Goal: Feedback & Contribution: Leave review/rating

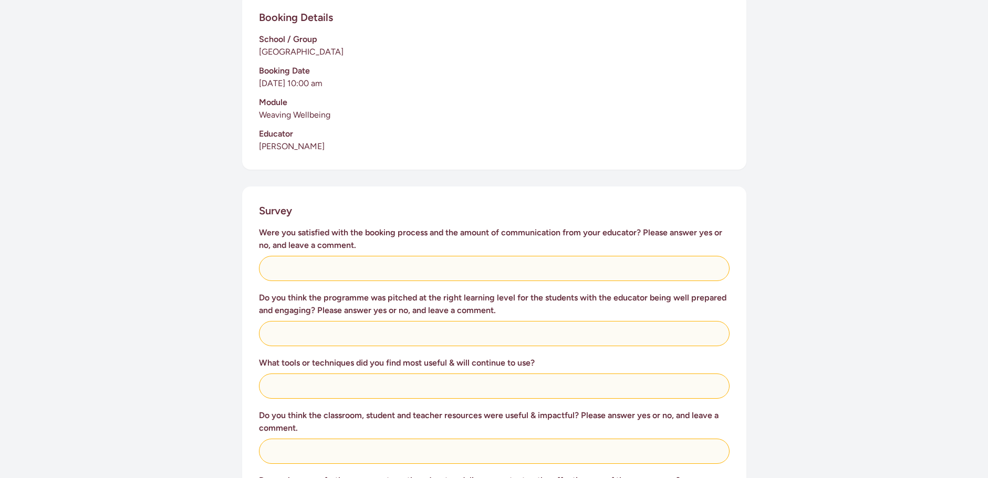
scroll to position [263, 0]
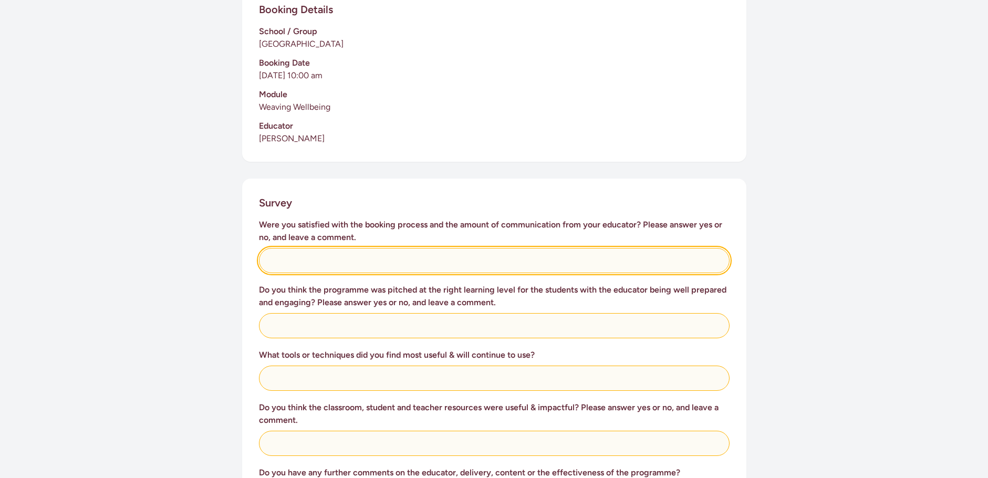
click at [304, 256] on input "text" at bounding box center [494, 260] width 471 height 25
type input "N/A"
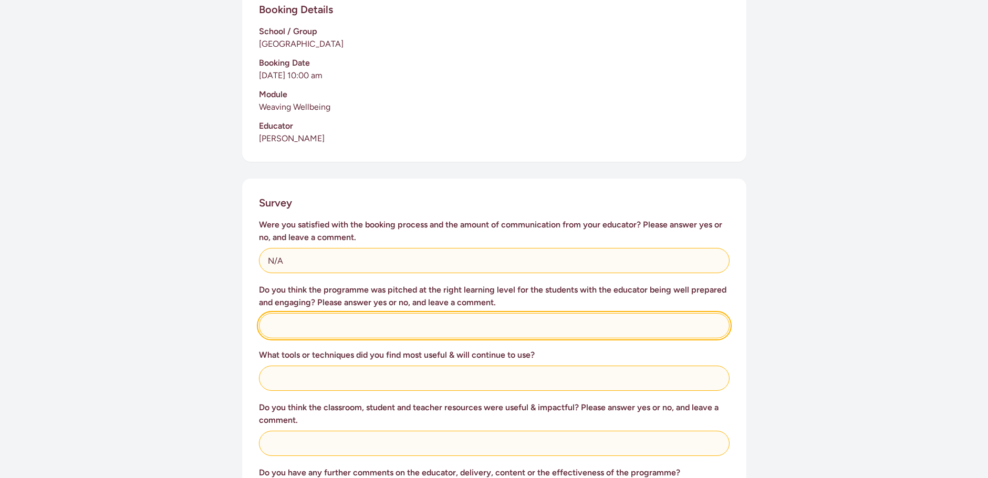
click at [292, 334] on input "text" at bounding box center [494, 325] width 471 height 25
type input "Yes, students always engaged."
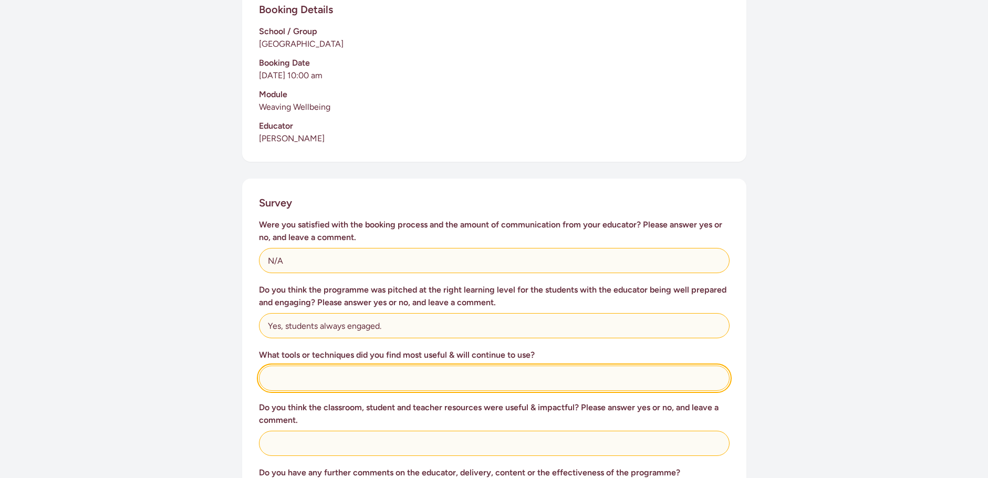
click at [293, 382] on input "text" at bounding box center [494, 378] width 471 height 25
click at [441, 380] on input "Mix of physical activity, video, discussions ans suppoprting" at bounding box center [494, 378] width 471 height 25
click at [470, 378] on input "Mix of physical activity, video, discussions and suppoprting" at bounding box center [494, 378] width 471 height 25
click at [491, 377] on input "Mix of physical activity, video, discussions and supporting" at bounding box center [494, 378] width 471 height 25
type input "Mix of physical activity, video, discussions and supporting booklet work."
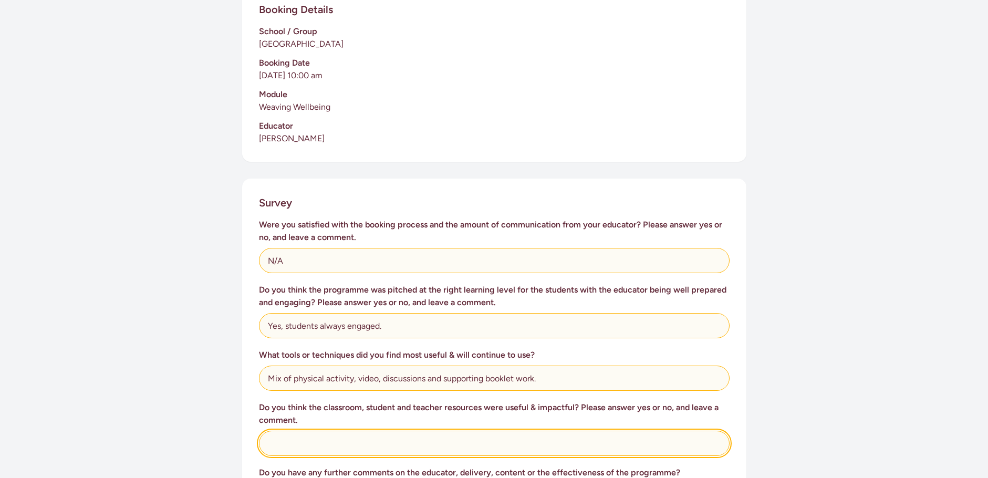
click at [298, 441] on input "text" at bounding box center [494, 443] width 471 height 25
click at [480, 442] on input "Yes, reinforced lessons. I like hoe the Letter to Yourself yasks got the studen…" at bounding box center [494, 443] width 471 height 25
click at [494, 445] on input "Yes, reinforced lessons. I like hoe the Letter to Yourself tasks got the studen…" at bounding box center [494, 443] width 471 height 25
click at [582, 447] on input "Yes, reinforced lessons. I like hoe the Letter to Yourself task got the student…" at bounding box center [494, 443] width 471 height 25
click at [610, 440] on input "Yes, reinforced lessons. I like hoe the Letter to Yourself task got the student…" at bounding box center [494, 443] width 471 height 25
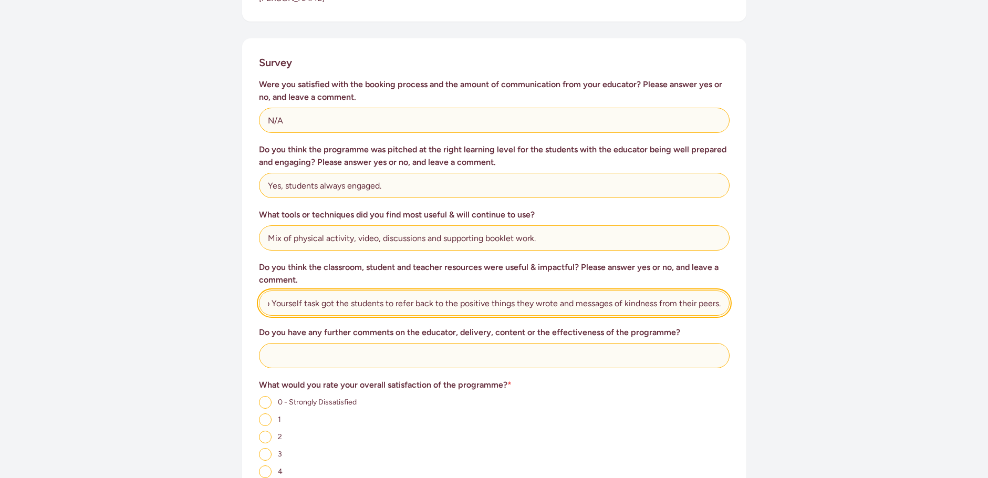
scroll to position [420, 0]
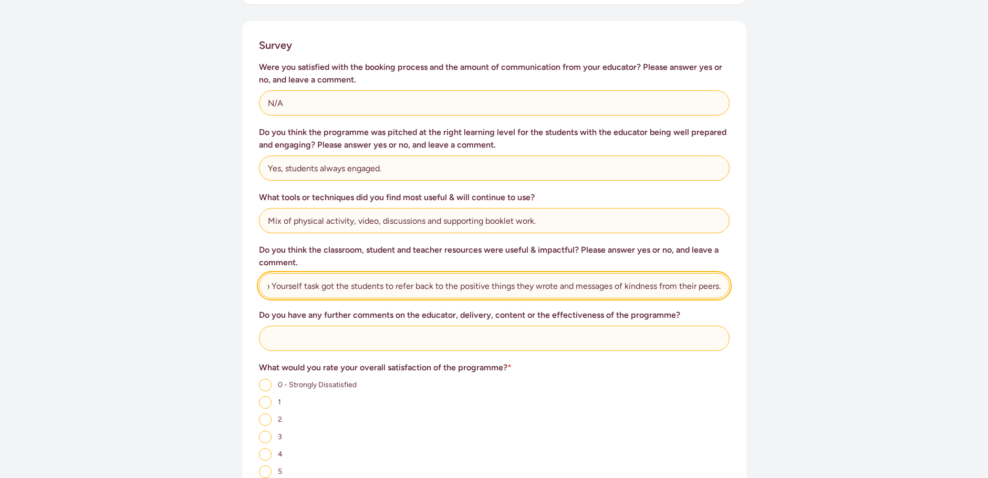
type input "Yes, reinforced lessons. I like hoe the Letter to Yourself task got the student…"
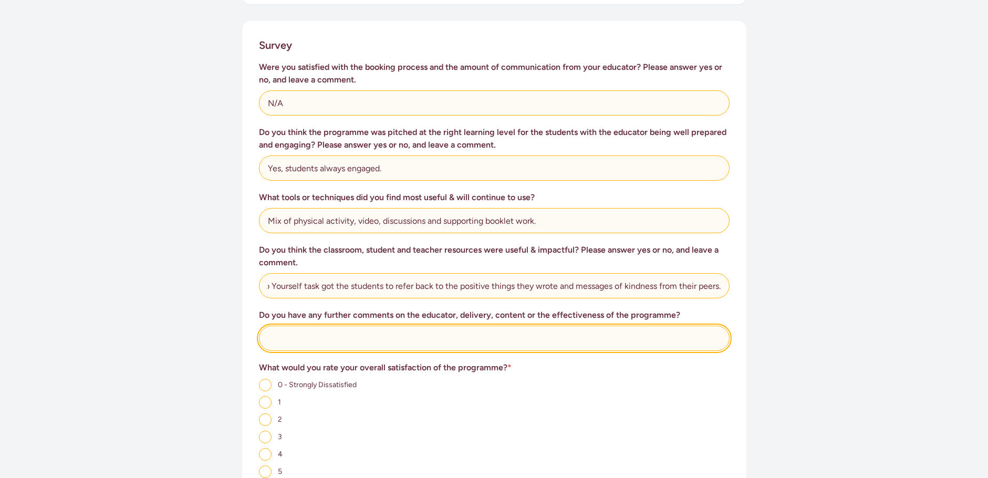
scroll to position [0, 0]
click at [287, 331] on input "text" at bounding box center [494, 338] width 471 height 25
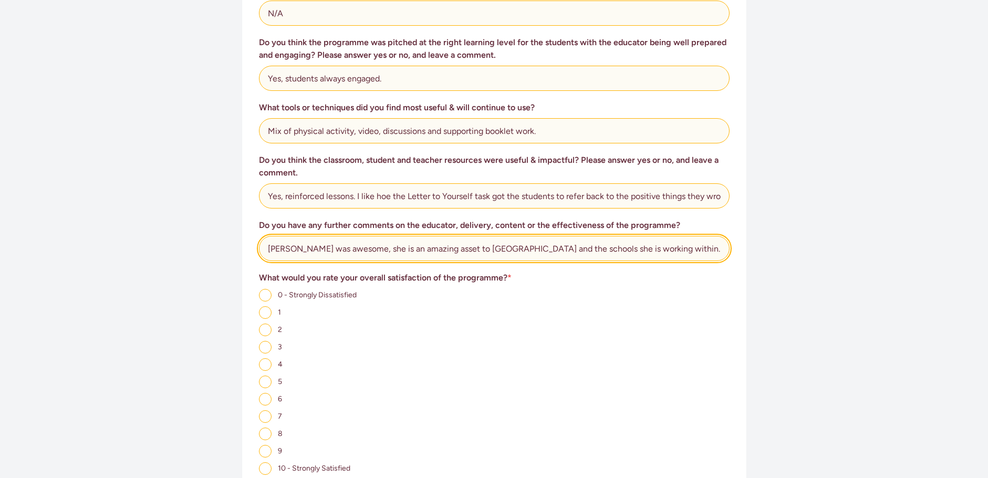
scroll to position [578, 0]
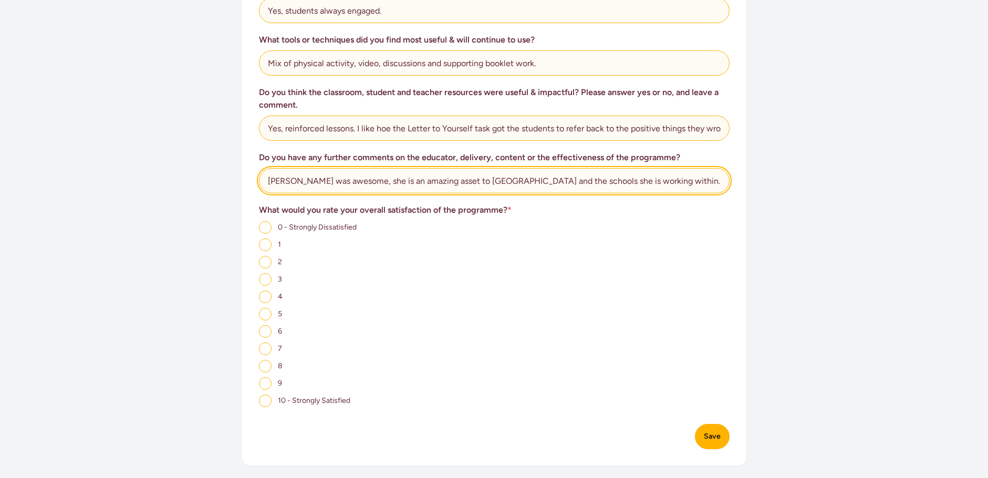
type input "[PERSON_NAME] was awesome, she is an amazing asset to [GEOGRAPHIC_DATA] and the…"
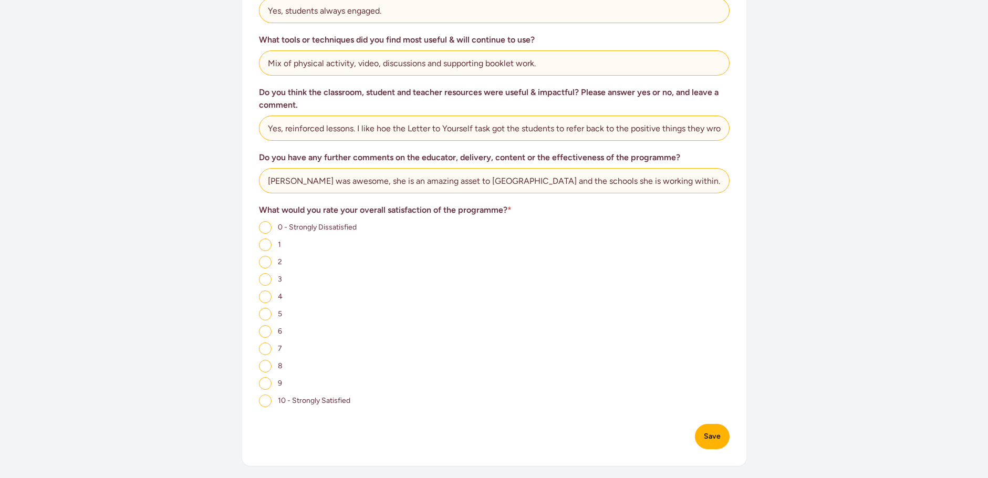
click at [260, 398] on input "10 - Strongly Satisfied" at bounding box center [265, 401] width 13 height 13
radio input "true"
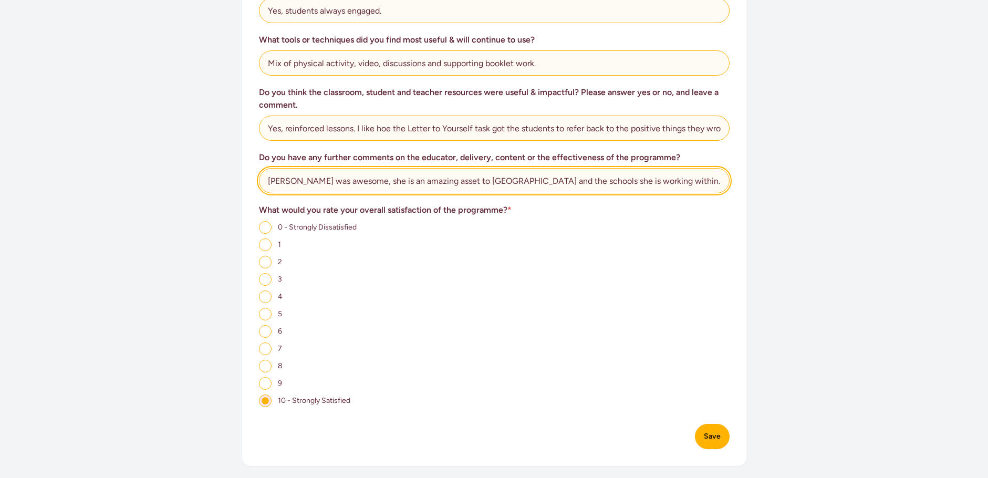
click at [644, 180] on input "[PERSON_NAME] was awesome, she is an amazing asset to [GEOGRAPHIC_DATA] and the…" at bounding box center [494, 180] width 471 height 25
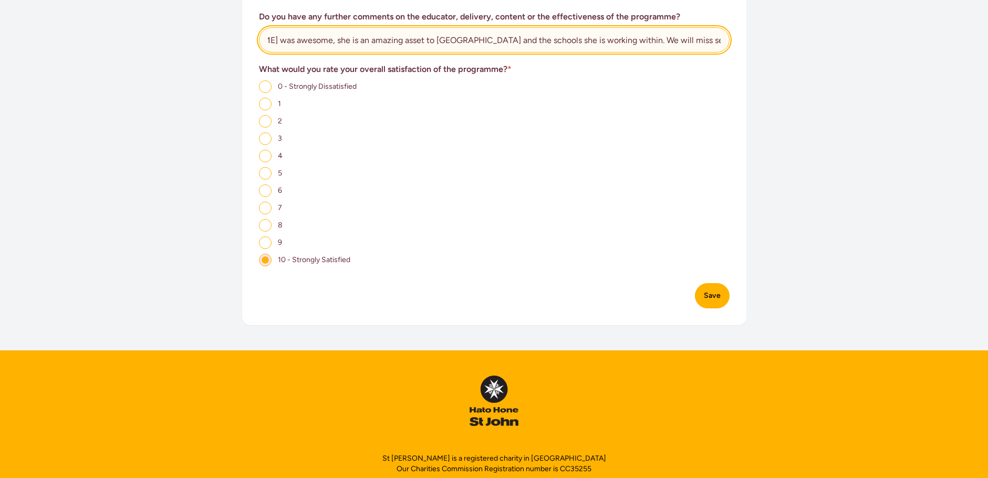
scroll to position [735, 0]
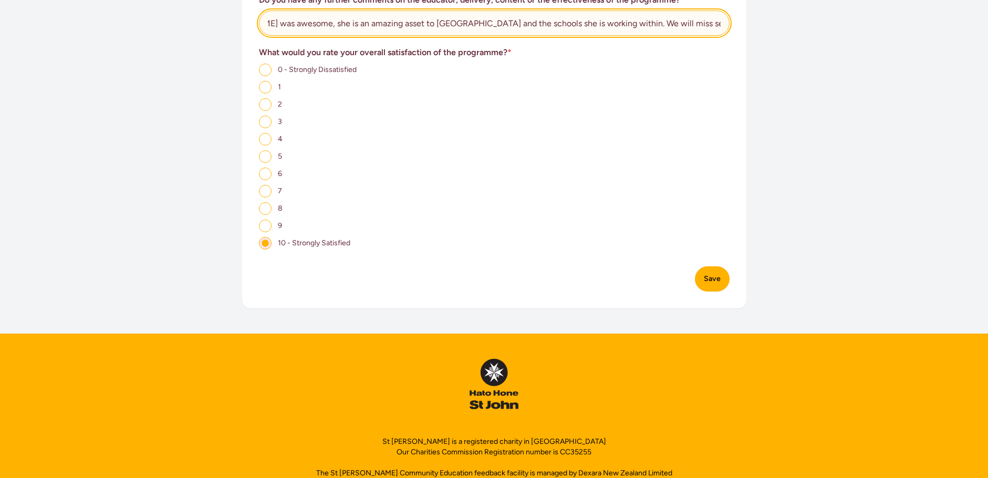
type input "[PERSON_NAME] was awesome, she is an amazing asset to [GEOGRAPHIC_DATA] and the…"
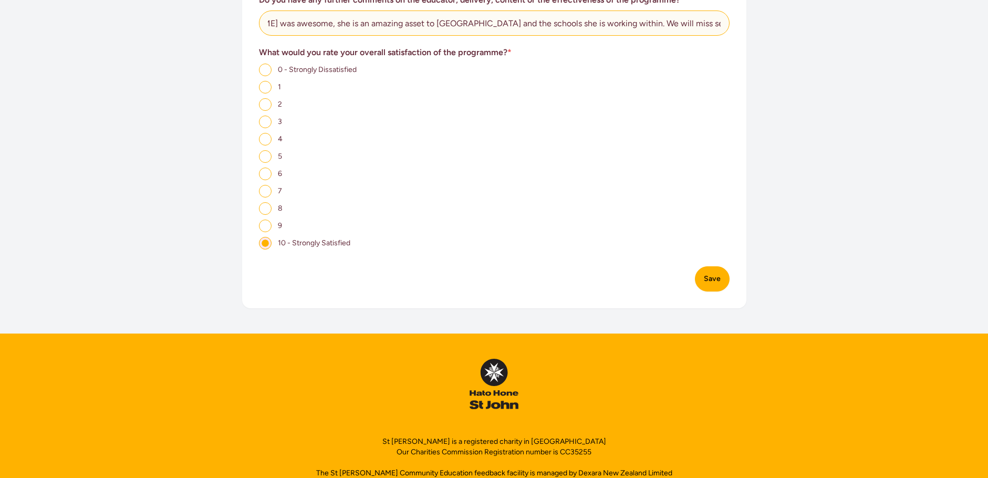
scroll to position [0, 0]
click at [705, 277] on button "Save" at bounding box center [712, 278] width 35 height 25
